Goal: Navigation & Orientation: Understand site structure

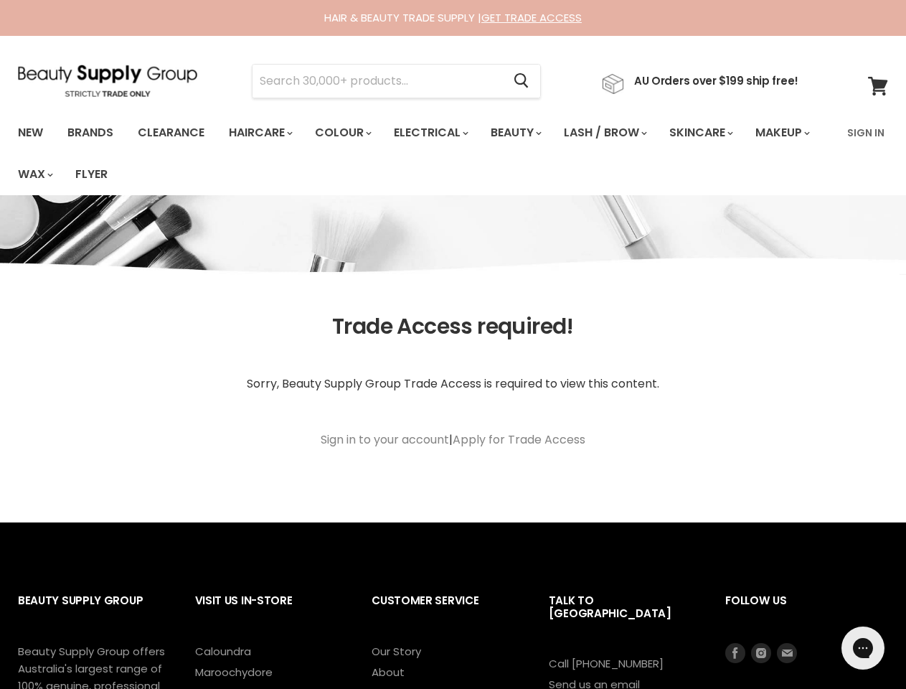
click at [453, 344] on article "Trade Access required! Sorry, Beauty Supply Group Trade Access is required to v…" at bounding box center [453, 400] width 906 height 173
click at [382, 81] on input "Search" at bounding box center [378, 81] width 250 height 33
click at [529, 81] on icon "Search" at bounding box center [522, 81] width 14 height 15
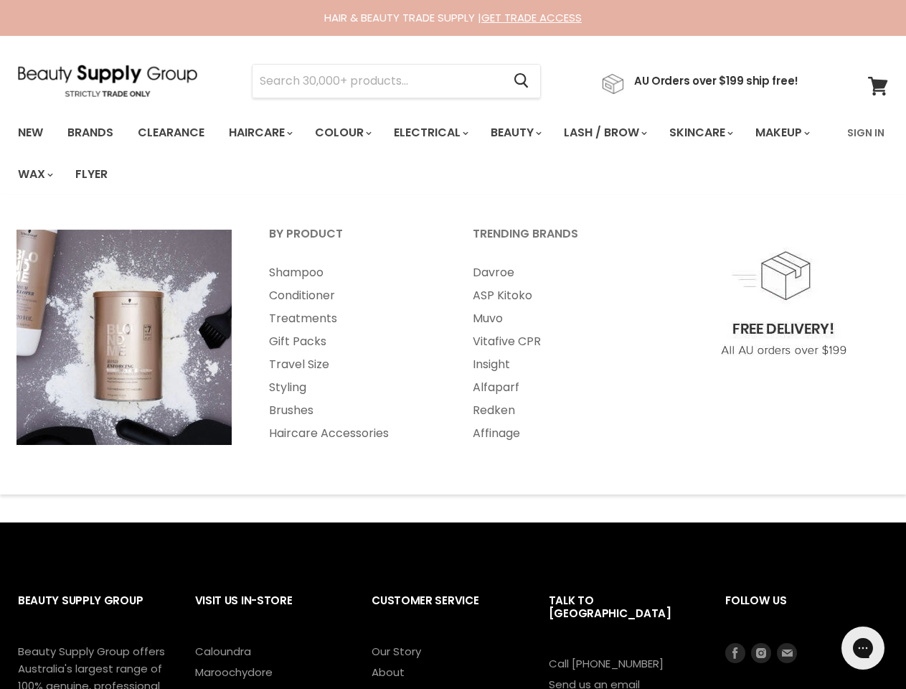
click at [265, 133] on link "Haircare" at bounding box center [259, 133] width 83 height 30
click at [351, 133] on link "Colour" at bounding box center [342, 133] width 76 height 30
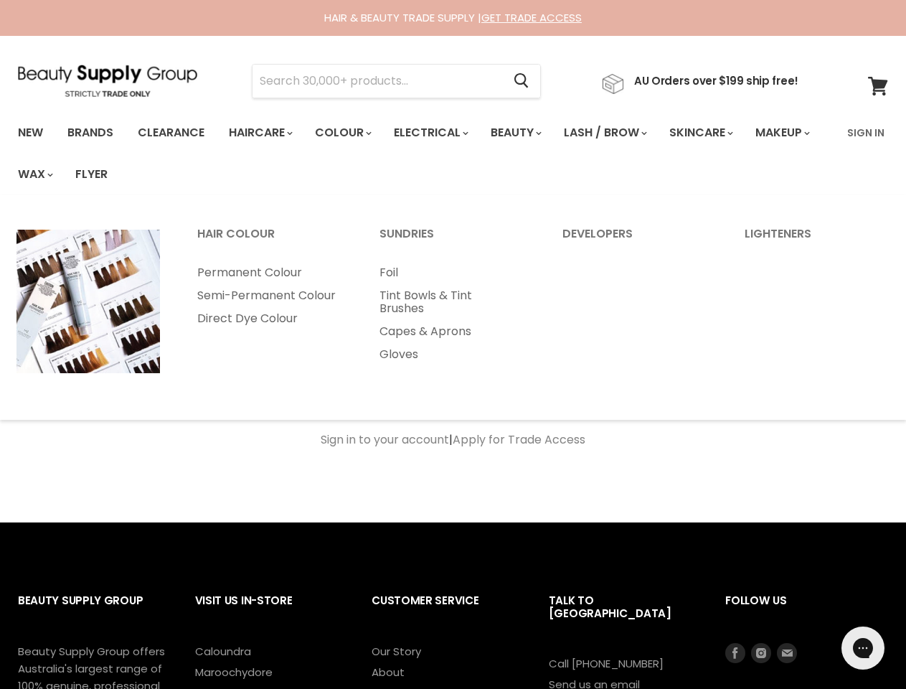
click at [441, 133] on link "Electrical" at bounding box center [430, 133] width 94 height 30
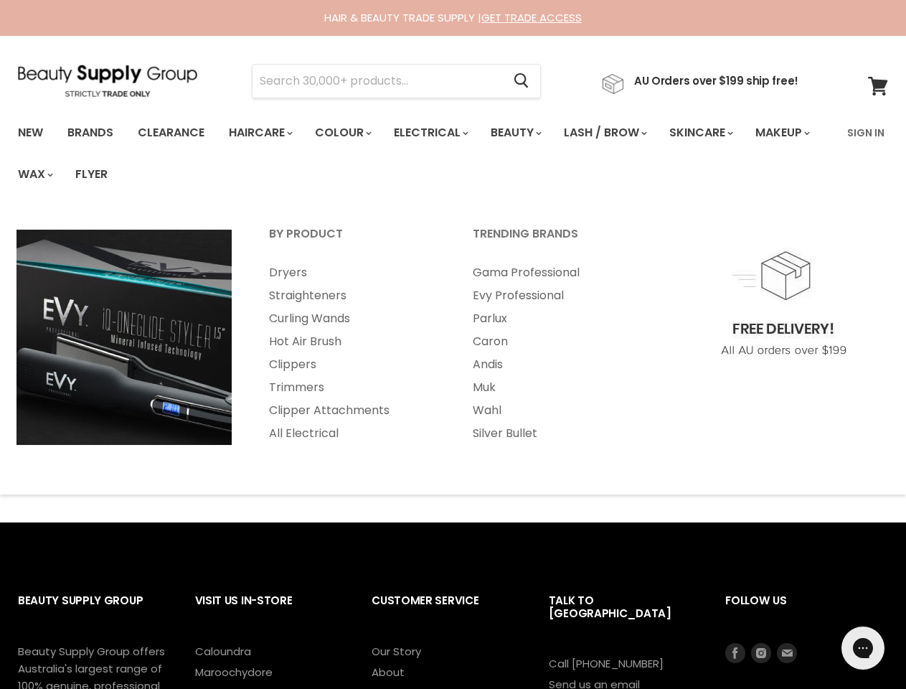
click at [528, 133] on link "Beauty" at bounding box center [515, 133] width 70 height 30
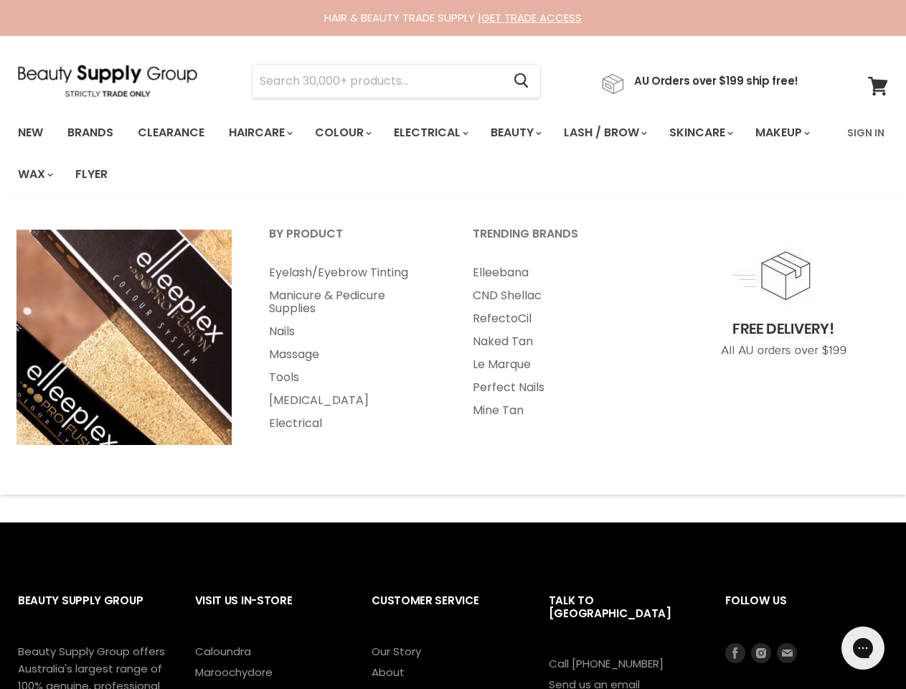
click at [621, 133] on link "Lash / Brow" at bounding box center [604, 133] width 103 height 30
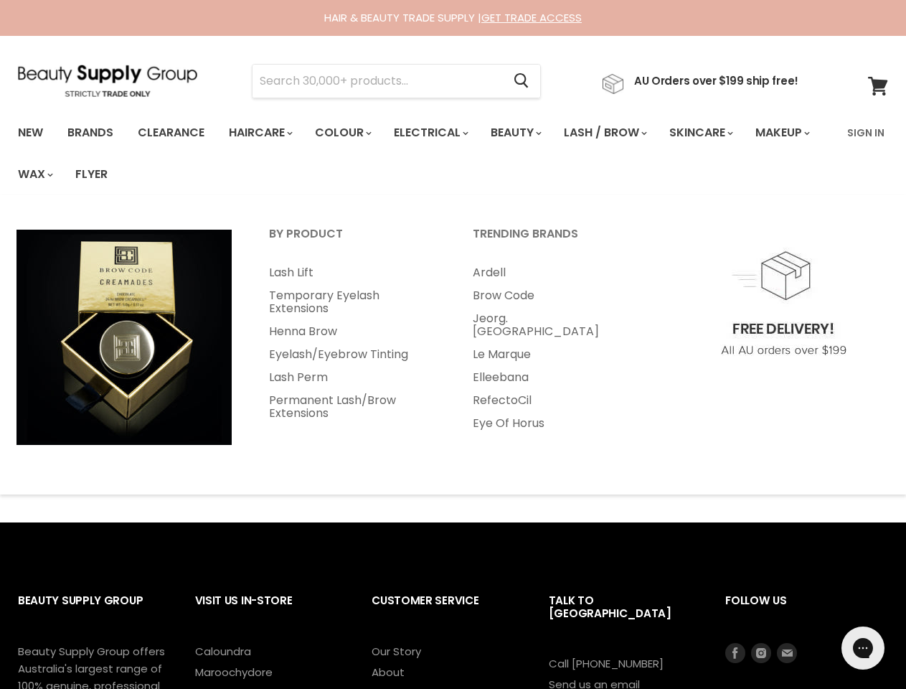
click at [720, 133] on link "Skincare" at bounding box center [700, 133] width 83 height 30
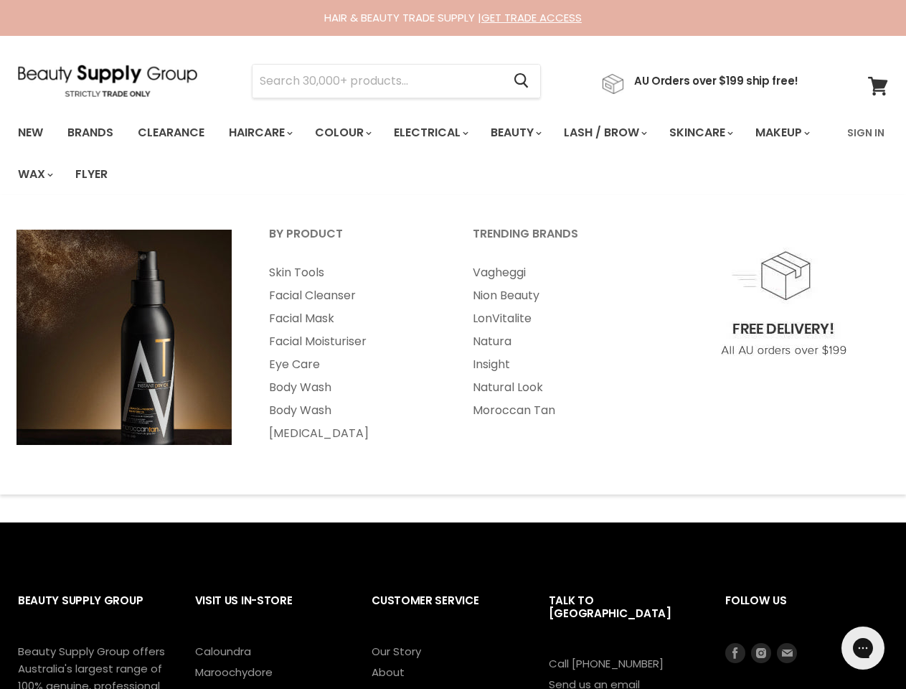
click at [745, 148] on link "Makeup" at bounding box center [782, 133] width 74 height 30
